Goal: Task Accomplishment & Management: Manage account settings

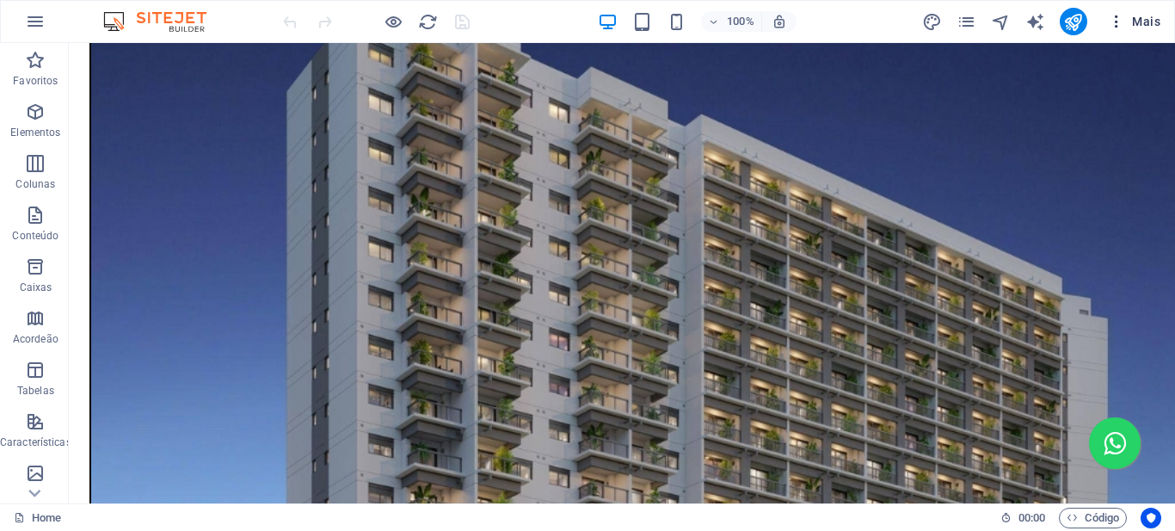
scroll to position [1362, 0]
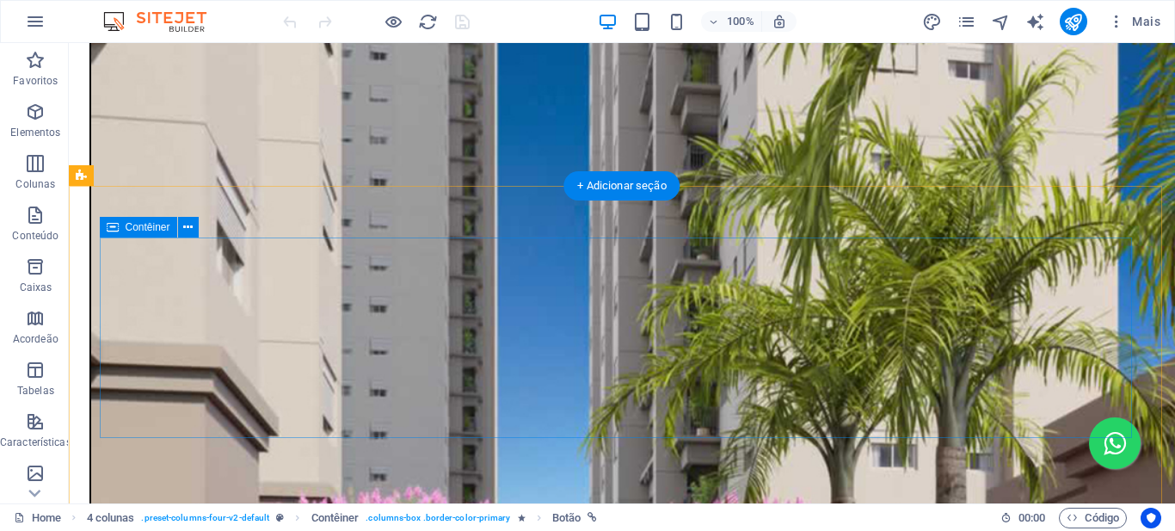
scroll to position [2533, 0]
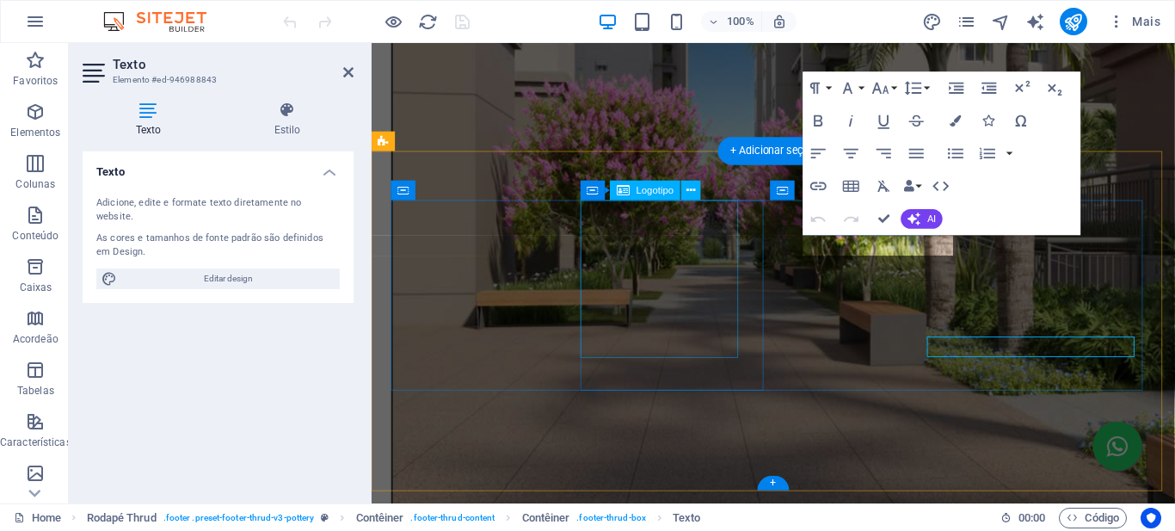
scroll to position [2403, 0]
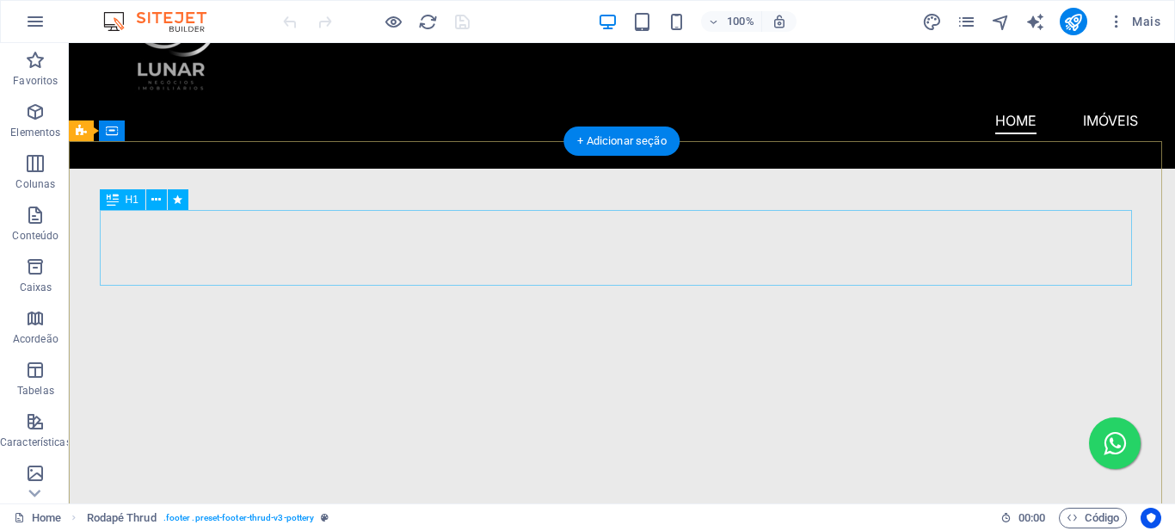
scroll to position [0, 0]
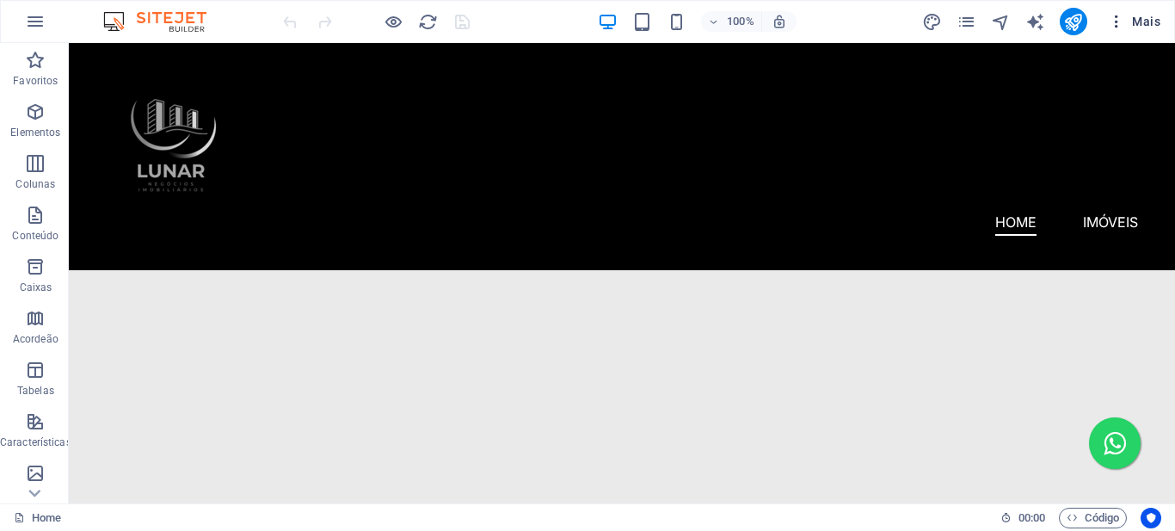
click at [1124, 20] on icon "button" at bounding box center [1116, 21] width 17 height 17
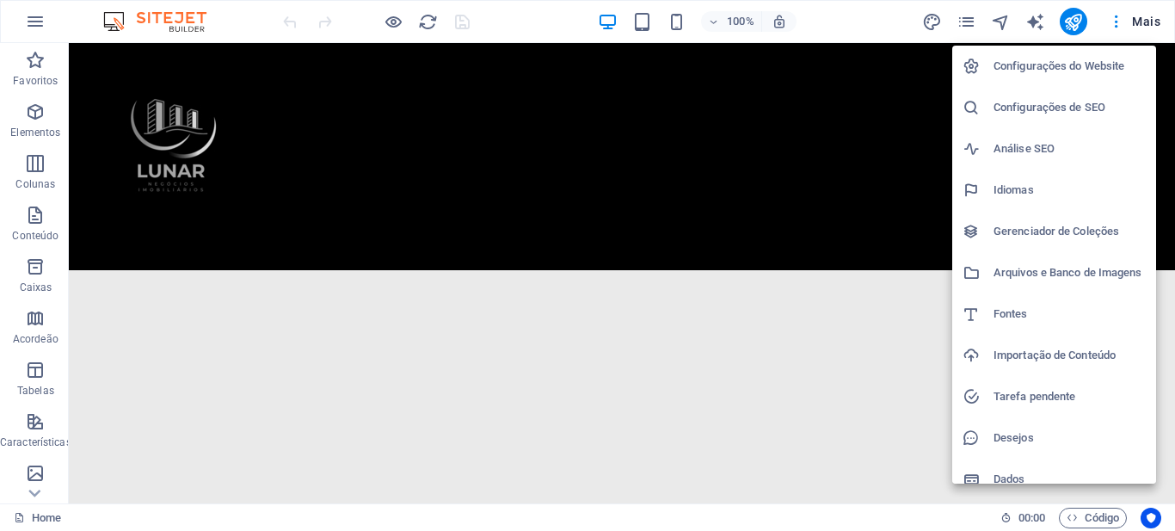
click at [1083, 68] on h6 "Configurações do Website" at bounding box center [1069, 66] width 152 height 21
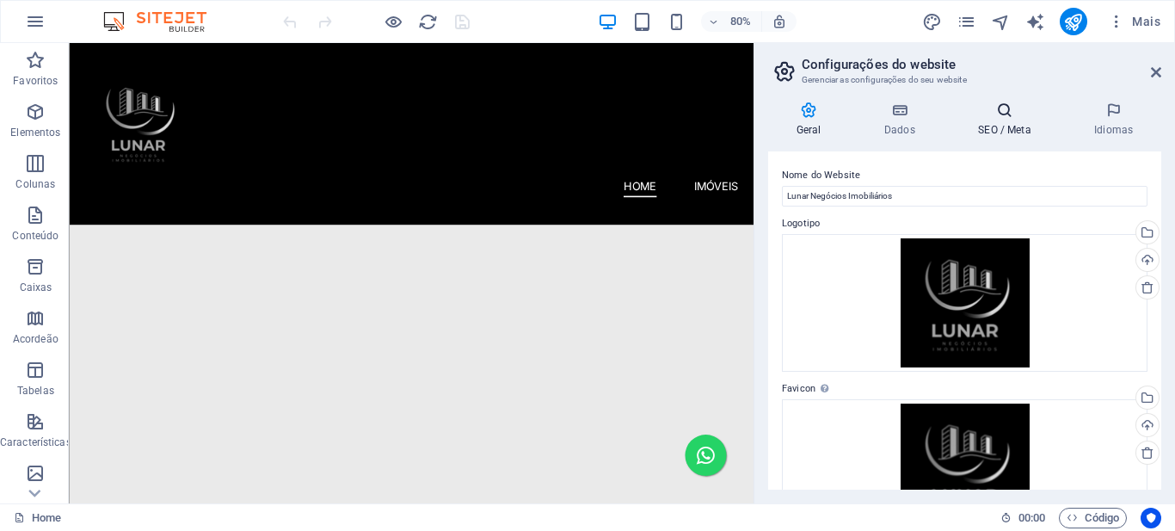
click at [1008, 120] on h4 "SEO / Meta" at bounding box center [1008, 119] width 116 height 36
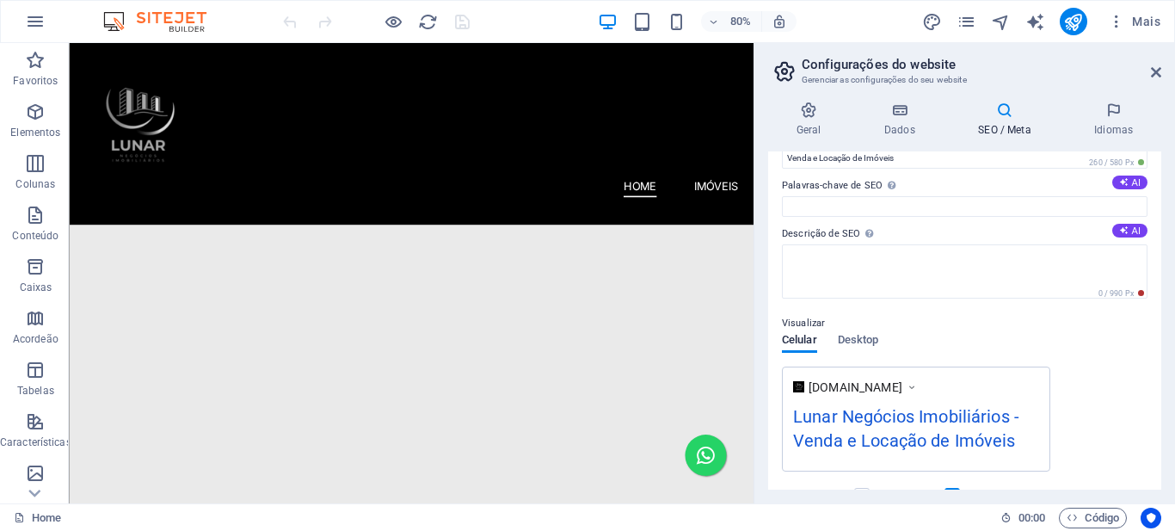
scroll to position [302, 0]
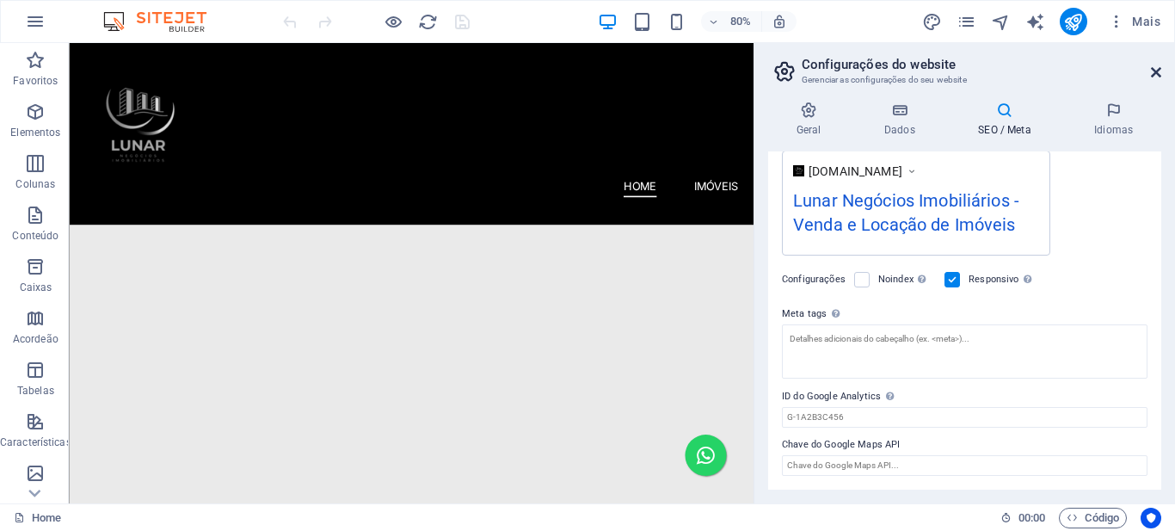
click at [1159, 71] on icon at bounding box center [1156, 72] width 10 height 14
